Goal: Navigation & Orientation: Understand site structure

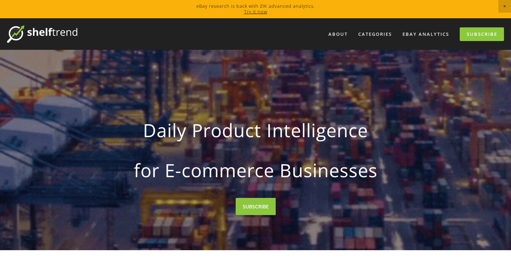
click at [248, 11] on link "Try it now" at bounding box center [255, 11] width 23 height 6
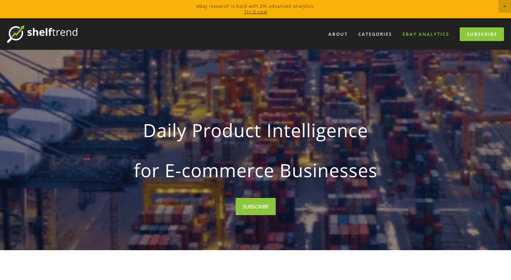
click at [414, 31] on link "eBay Analytics" at bounding box center [426, 34] width 56 height 12
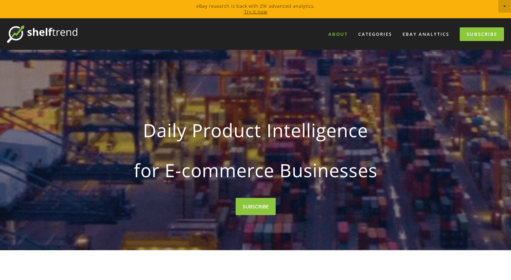
click at [335, 32] on link "About" at bounding box center [338, 34] width 28 height 12
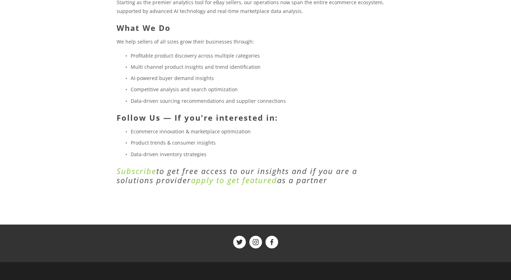
scroll to position [217, 0]
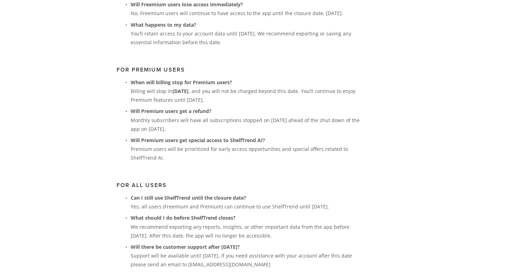
scroll to position [356, 0]
